Goal: Task Accomplishment & Management: Use online tool/utility

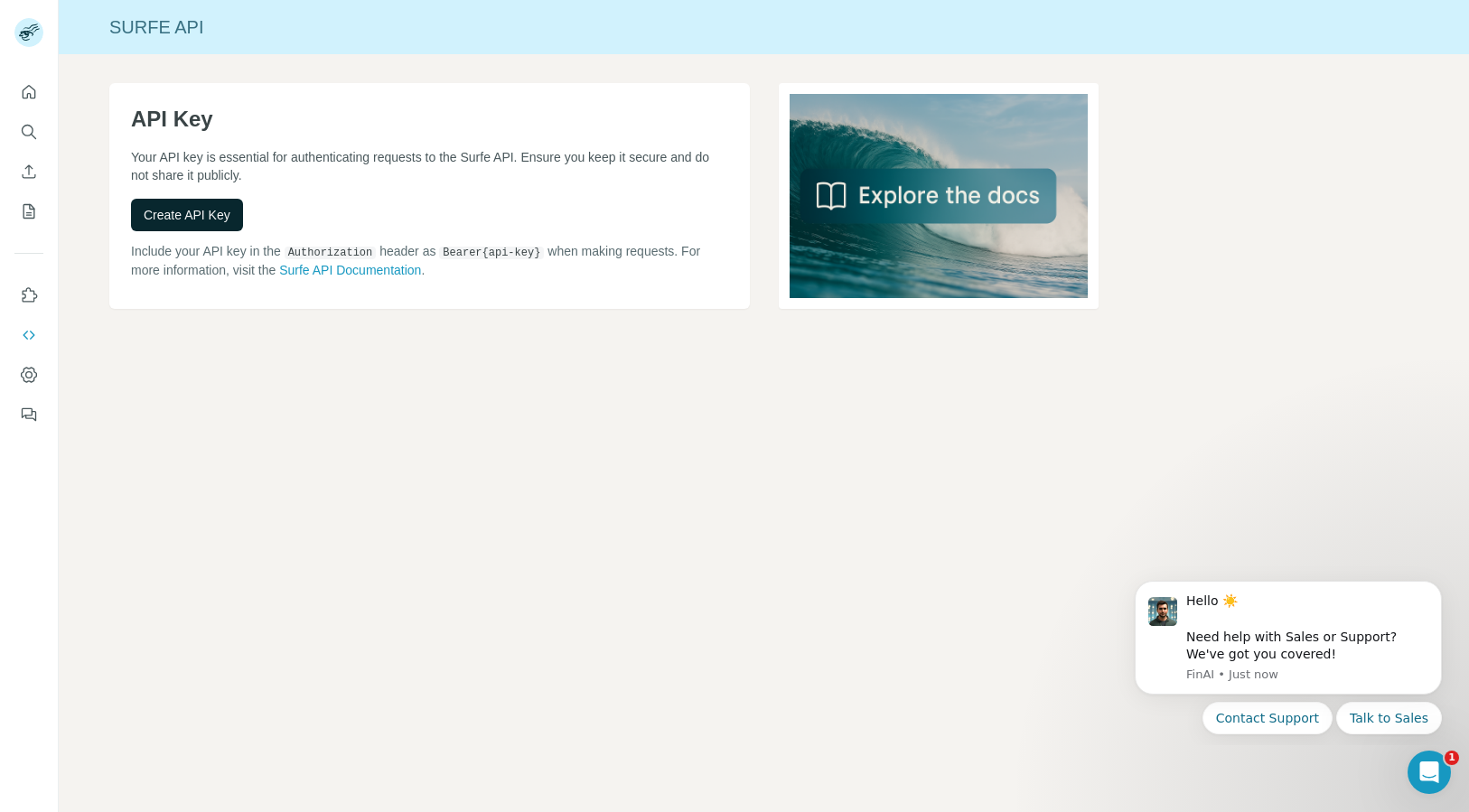
click at [227, 211] on span "Create API Key" at bounding box center [187, 215] width 87 height 18
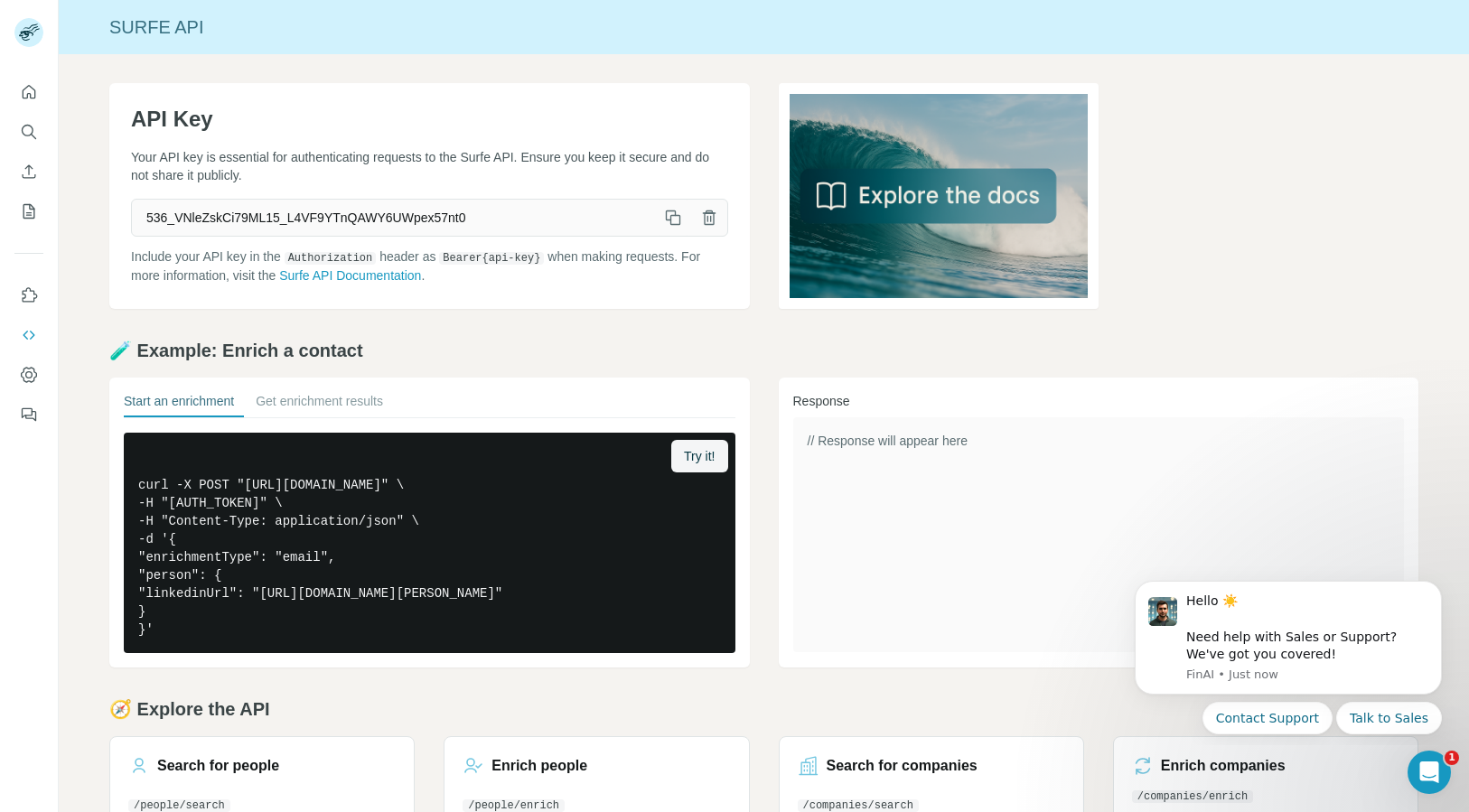
click at [667, 210] on icon "button" at bounding box center [669, 215] width 10 height 10
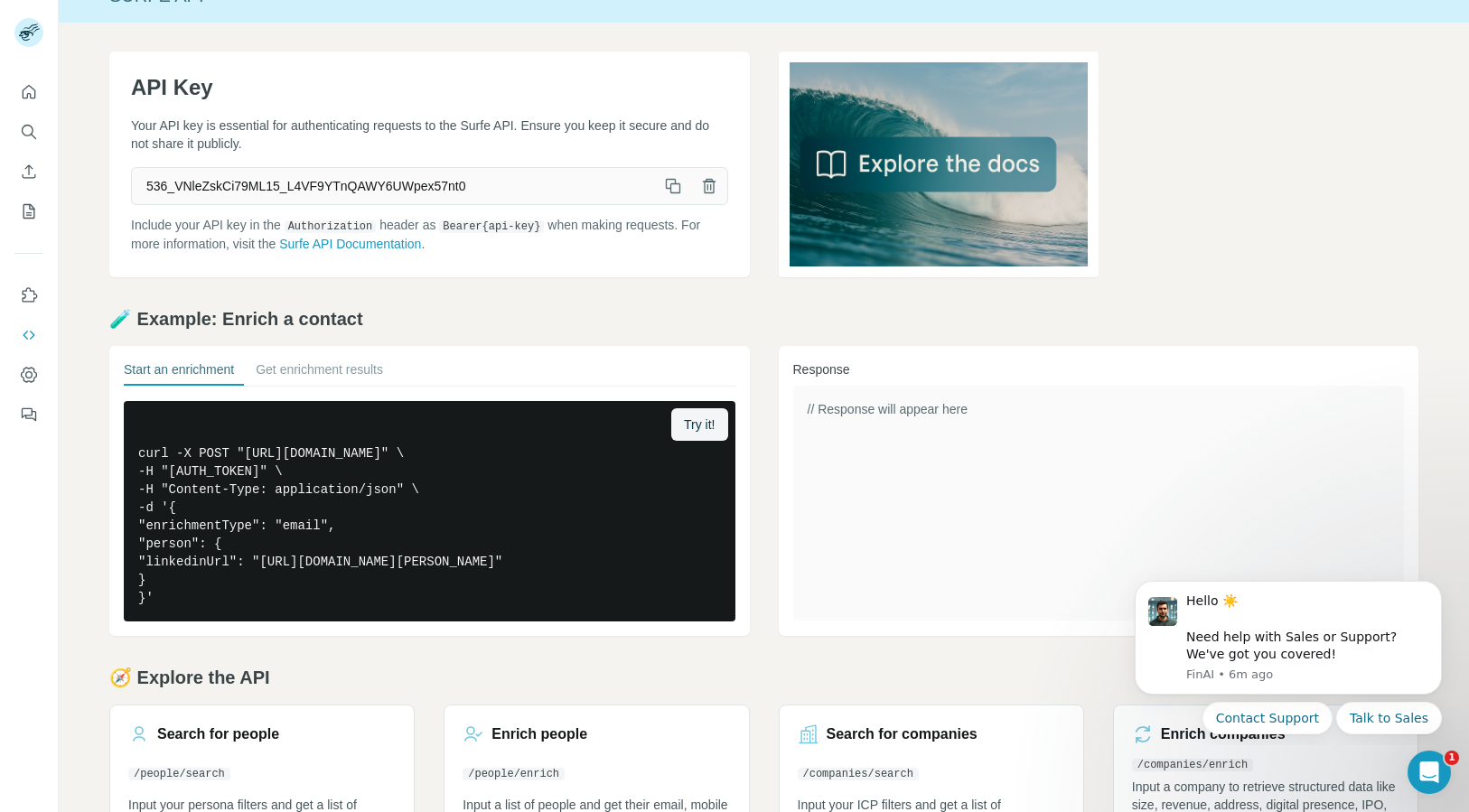
scroll to position [136, 0]
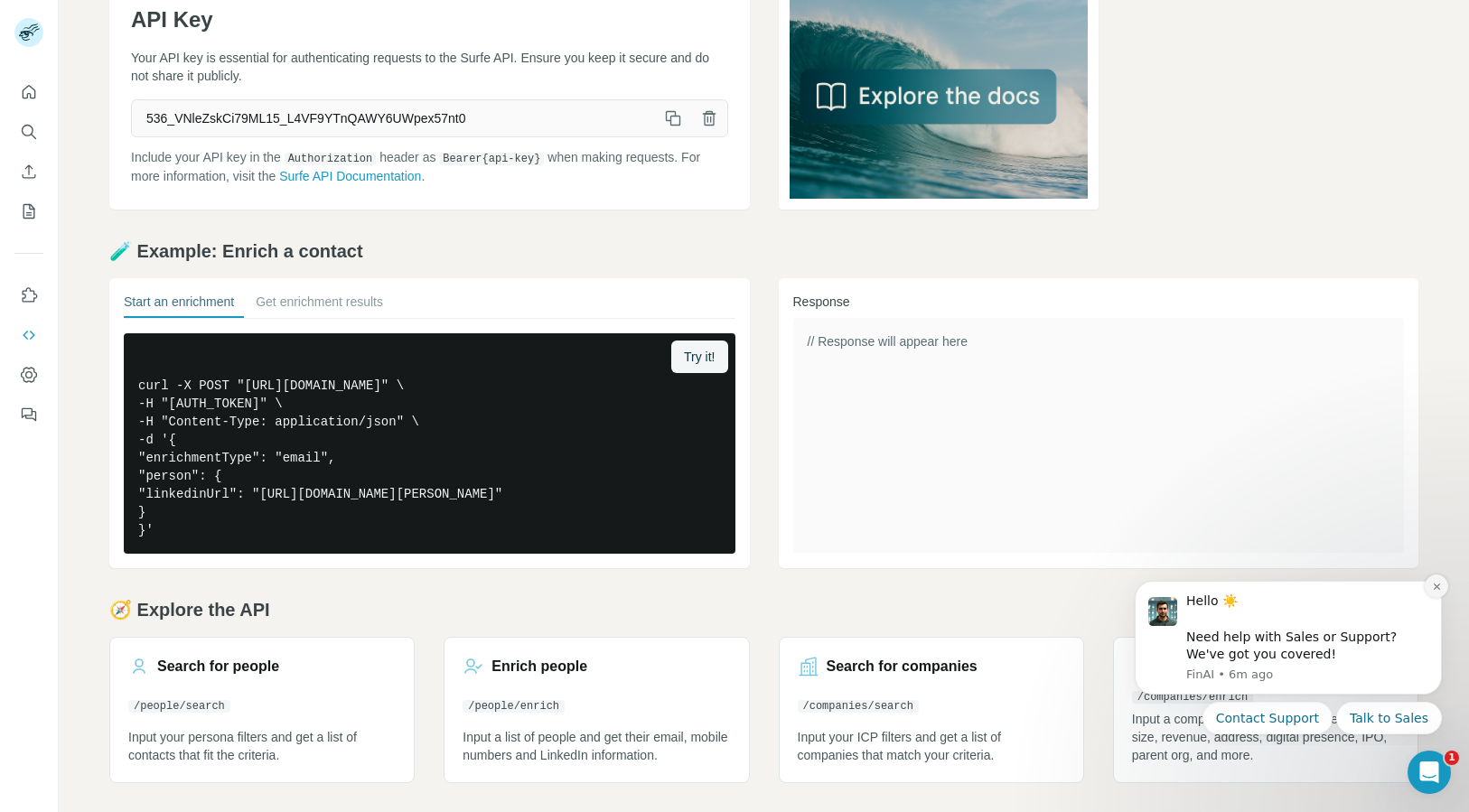
click at [1433, 585] on icon "Dismiss notification" at bounding box center [1437, 586] width 10 height 10
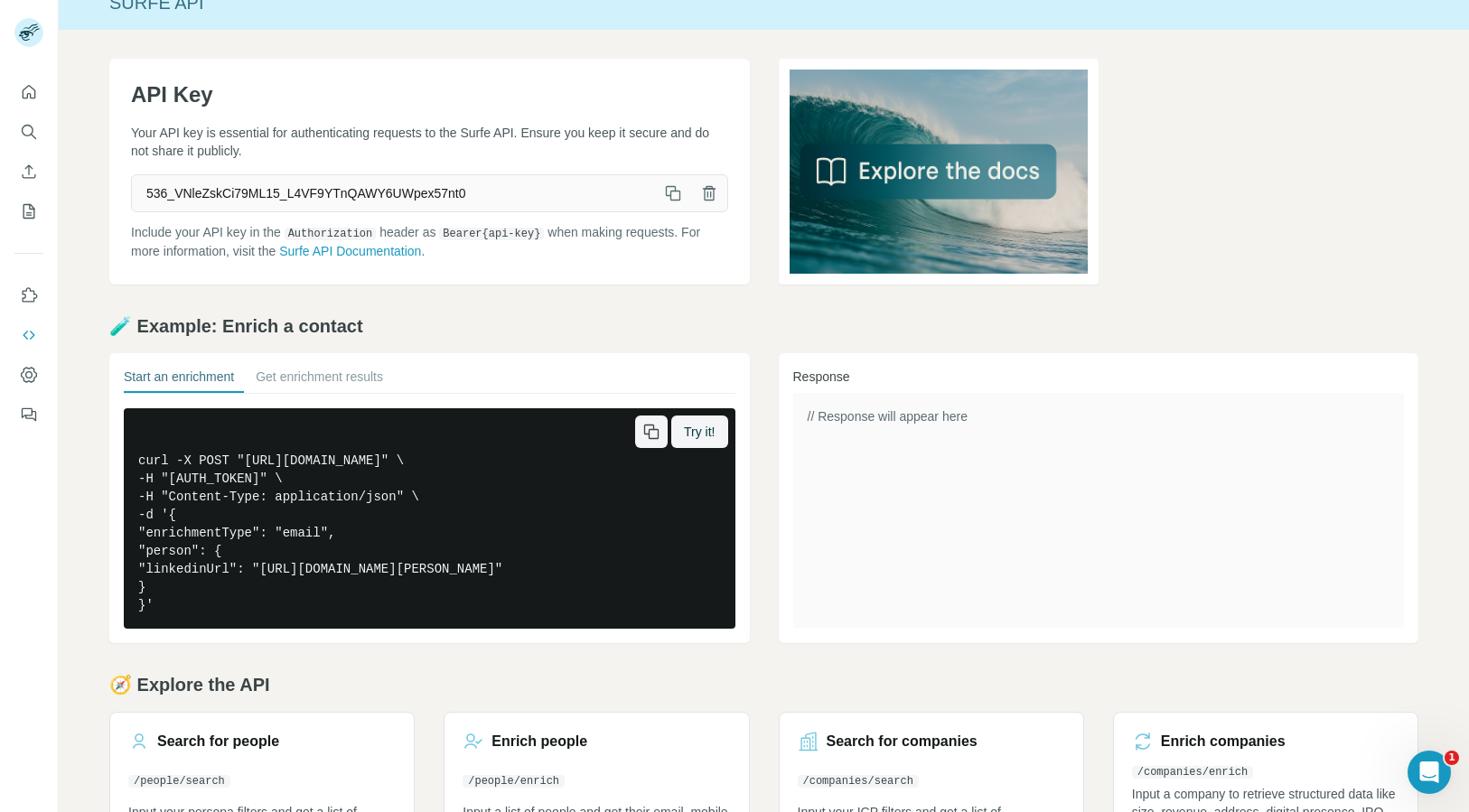
scroll to position [0, 0]
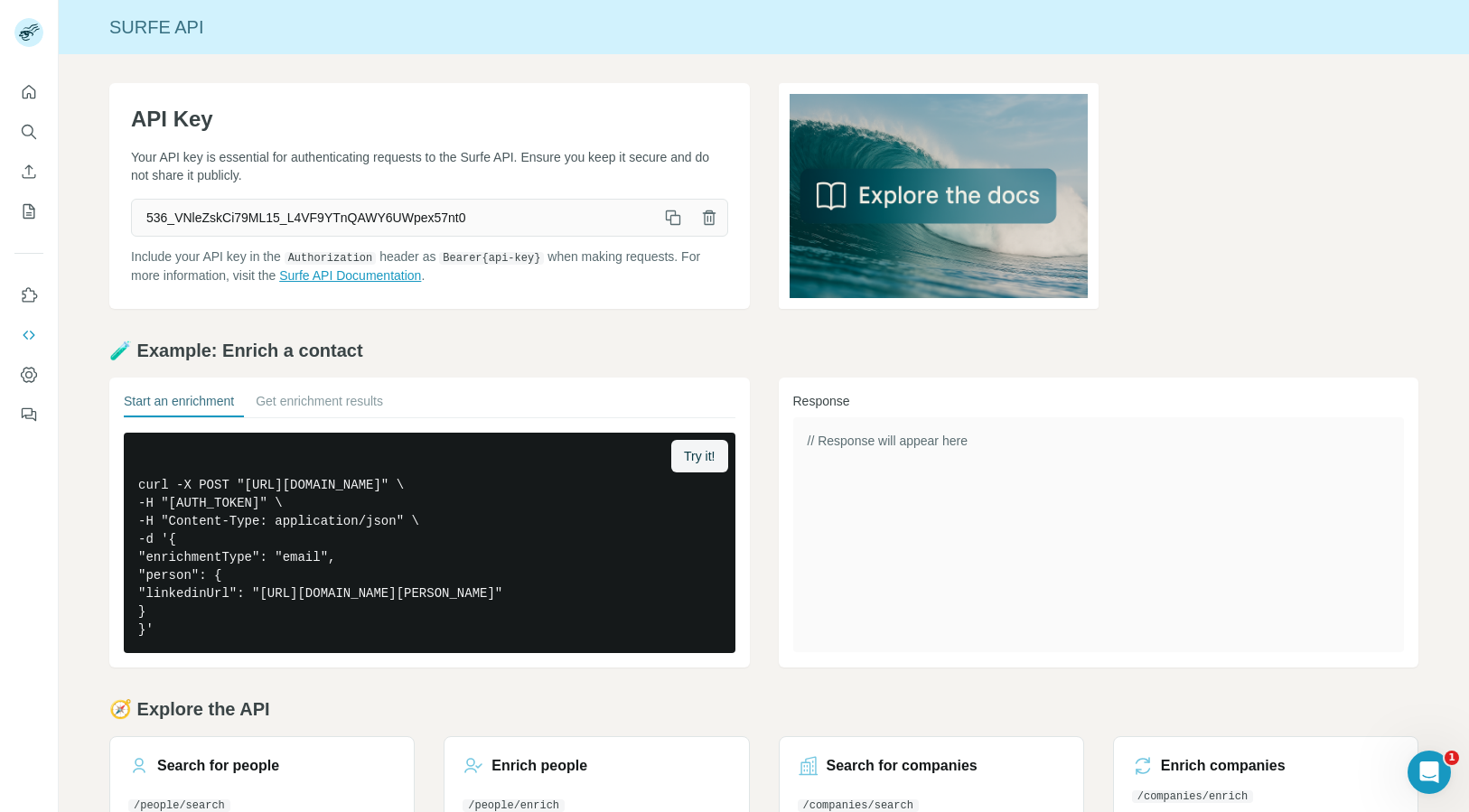
click at [366, 279] on link "Surfe API Documentation" at bounding box center [351, 276] width 142 height 15
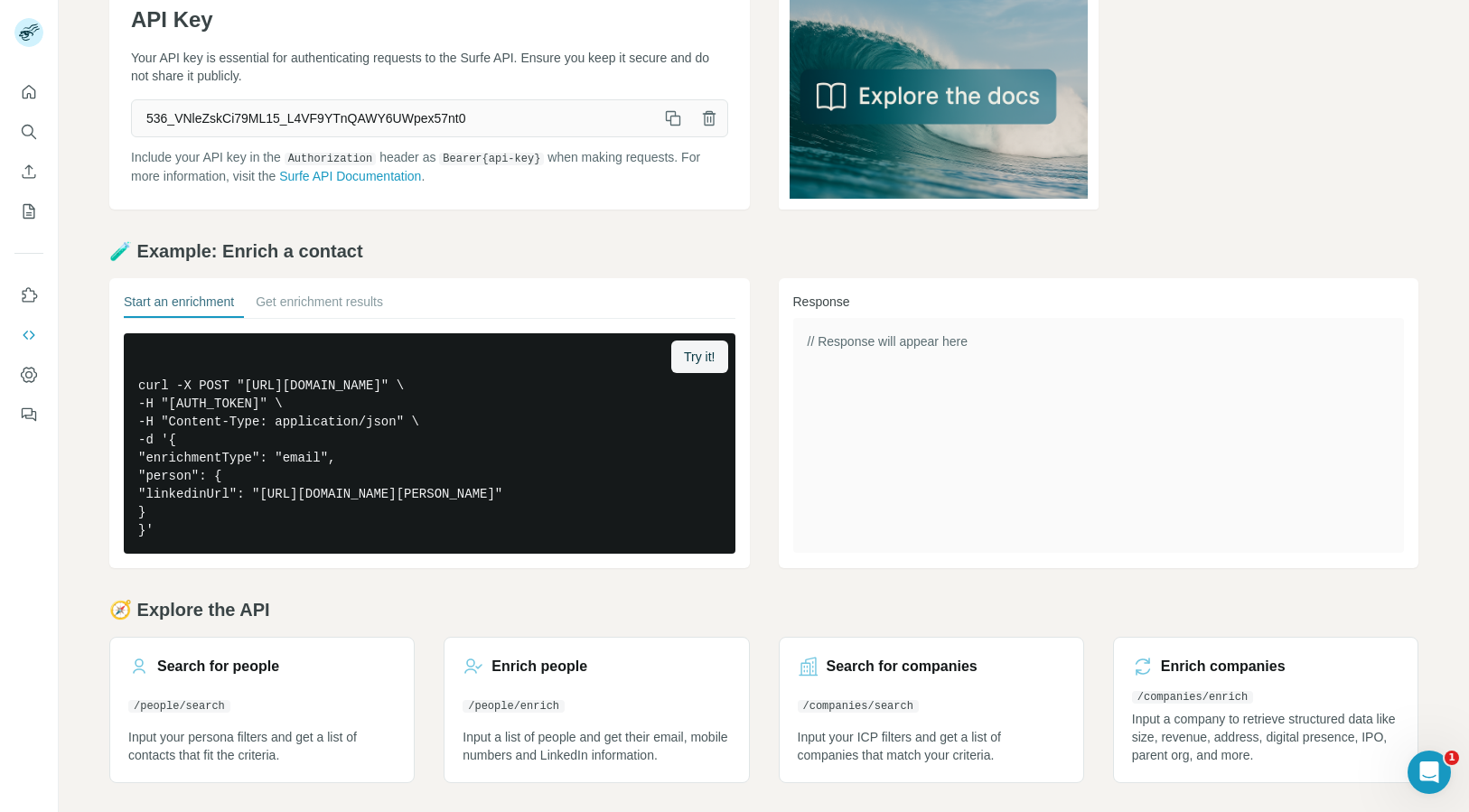
scroll to position [136, 0]
